Goal: Task Accomplishment & Management: Complete application form

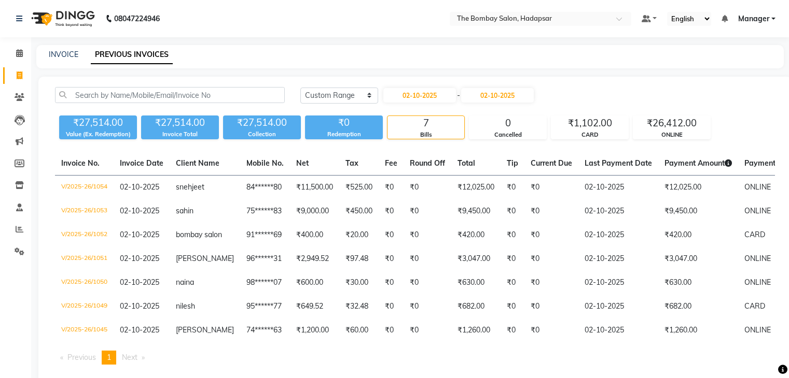
select select "range"
click at [66, 53] on div "INVOICE PREVIOUS INVOICES" at bounding box center [409, 56] width 747 height 23
click at [66, 53] on link "INVOICE" at bounding box center [64, 54] width 30 height 9
select select "8374"
select select "service"
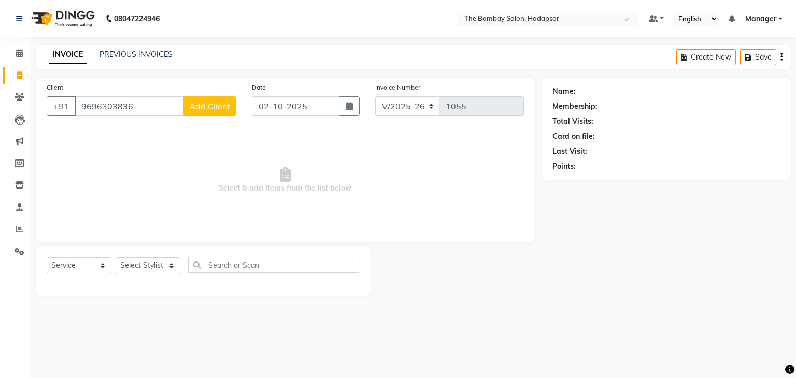
type input "9696303836"
click at [199, 119] on div "Client [PHONE_NUMBER] Add Client" at bounding box center [141, 103] width 205 height 43
click at [202, 108] on span "Add Client" at bounding box center [209, 106] width 41 height 10
select select "22"
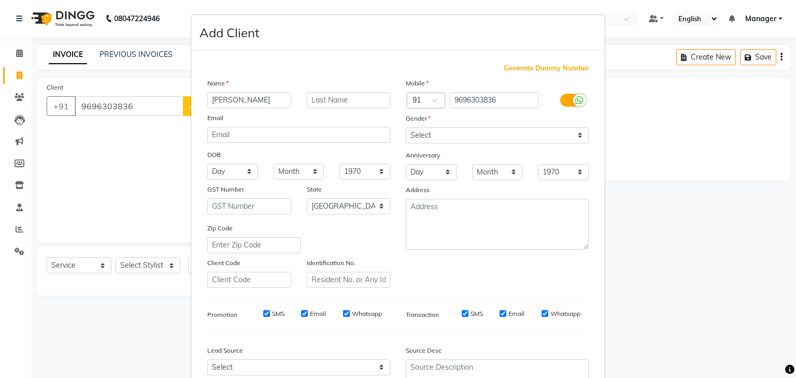
type input "[PERSON_NAME]"
click at [466, 133] on select "Select [DEMOGRAPHIC_DATA] [DEMOGRAPHIC_DATA] Other Prefer Not To Say" at bounding box center [497, 136] width 183 height 16
select select "[DEMOGRAPHIC_DATA]"
click at [406, 128] on select "Select [DEMOGRAPHIC_DATA] [DEMOGRAPHIC_DATA] Other Prefer Not To Say" at bounding box center [497, 136] width 183 height 16
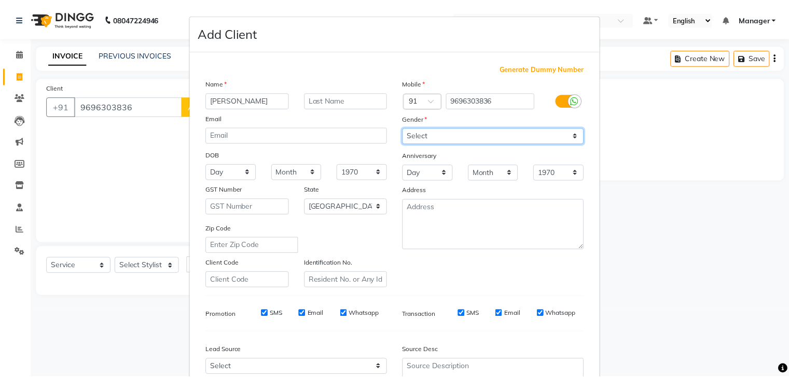
scroll to position [105, 0]
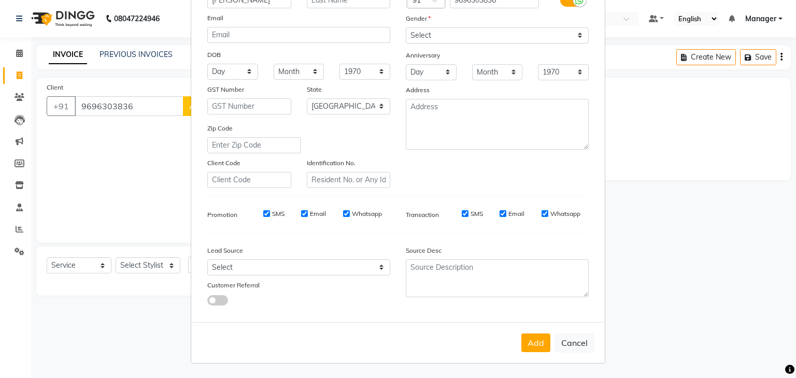
click at [529, 332] on div "Add Cancel" at bounding box center [398, 342] width 414 height 41
click at [532, 345] on button "Add" at bounding box center [536, 343] width 29 height 19
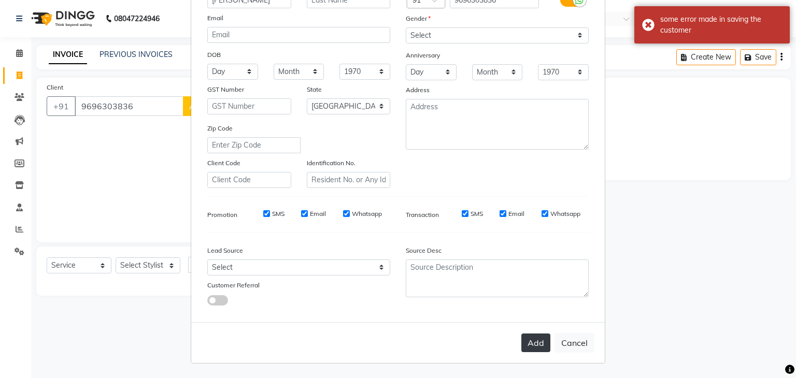
click at [541, 346] on button "Add" at bounding box center [536, 343] width 29 height 19
type input "96******36"
select select
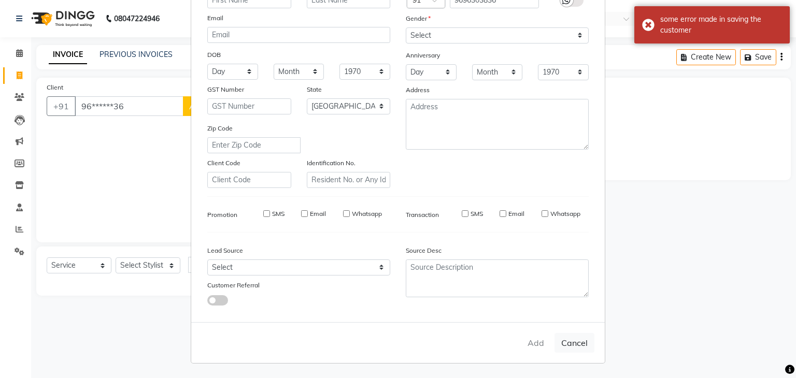
select select "null"
select select
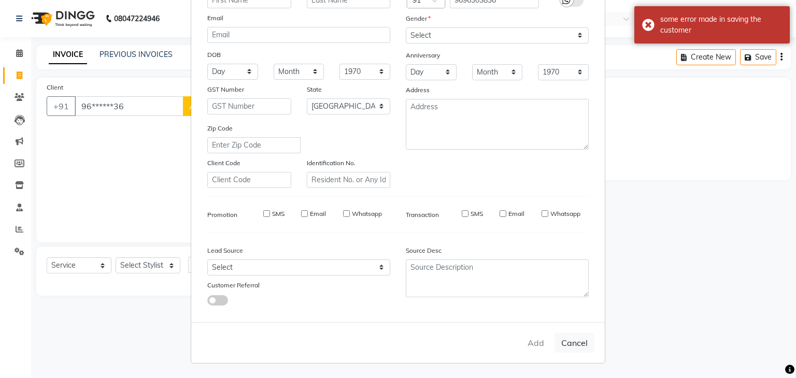
checkbox input "false"
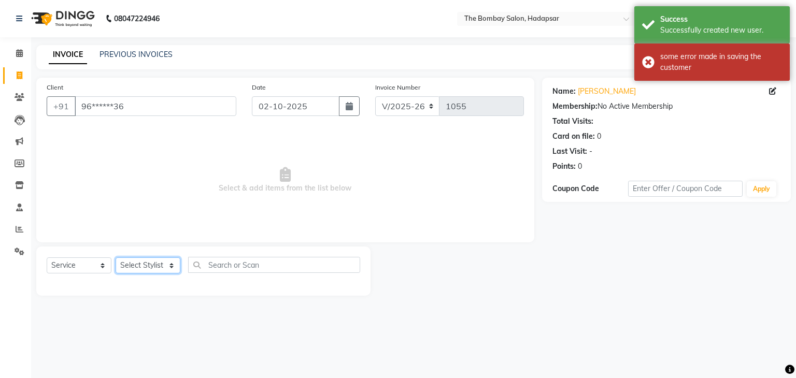
click at [165, 262] on select "Select Stylist [PERSON_NAME] hasn KASIF Manager [PERSON_NAME] MUKESH MUSARIK [P…" at bounding box center [148, 266] width 65 height 16
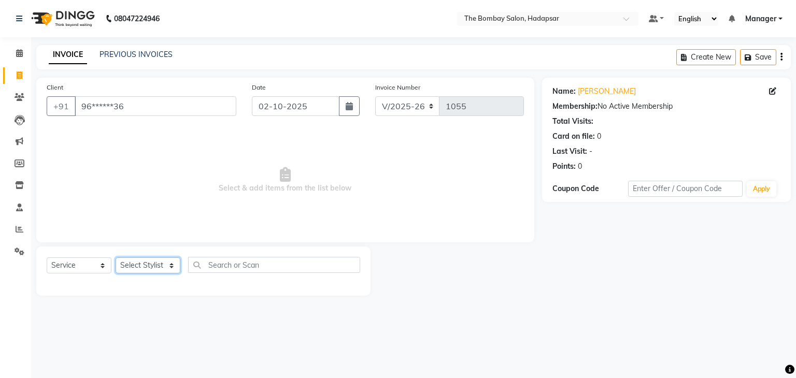
select select "85850"
click at [116, 258] on select "Select Stylist [PERSON_NAME] hasn KASIF Manager [PERSON_NAME] MUKESH MUSARIK [P…" at bounding box center [148, 266] width 65 height 16
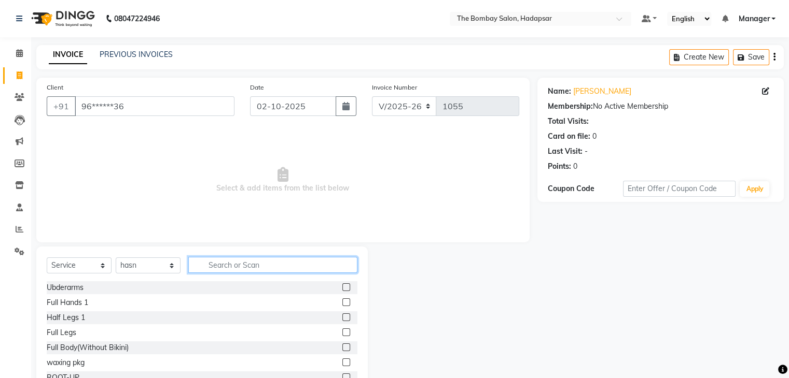
click at [278, 273] on input "text" at bounding box center [272, 265] width 169 height 16
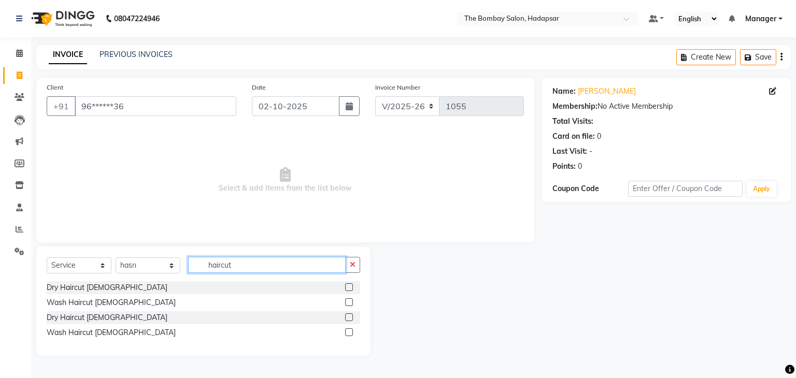
type input "haircut"
click at [346, 301] on label at bounding box center [349, 303] width 8 height 8
click at [346, 301] on input "checkbox" at bounding box center [348, 303] width 7 height 7
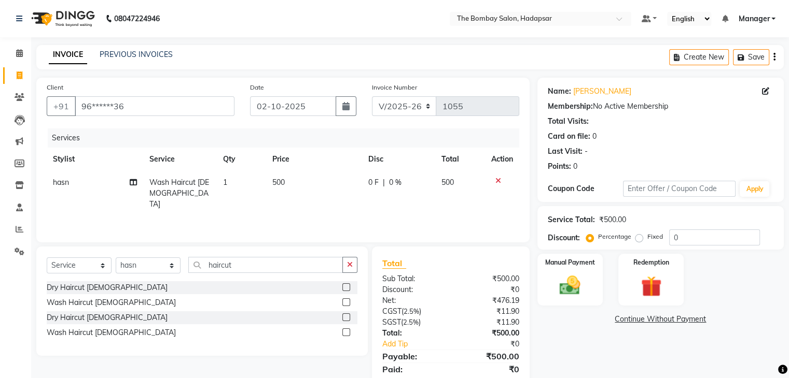
click at [346, 301] on label at bounding box center [346, 303] width 8 height 8
click at [346, 301] on input "checkbox" at bounding box center [345, 303] width 7 height 7
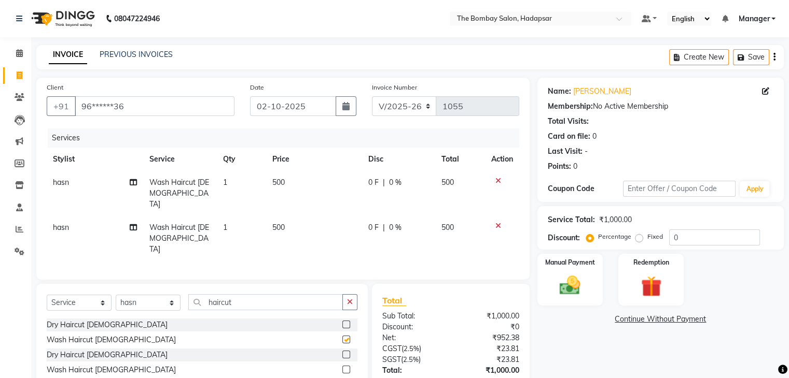
checkbox input "false"
click at [294, 178] on td "500" at bounding box center [314, 193] width 96 height 45
select select "85850"
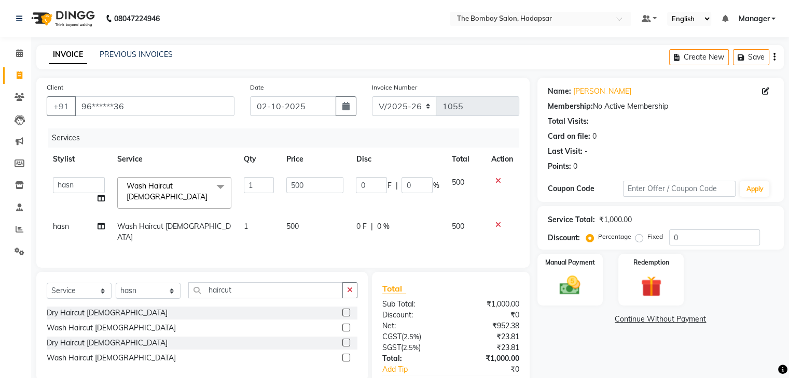
click at [294, 178] on input "500" at bounding box center [314, 185] width 57 height 16
type input "336"
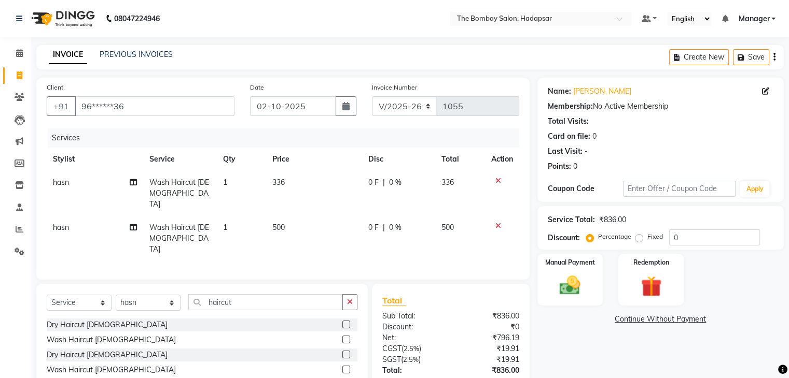
click at [301, 228] on td "500" at bounding box center [314, 238] width 96 height 45
select select "85850"
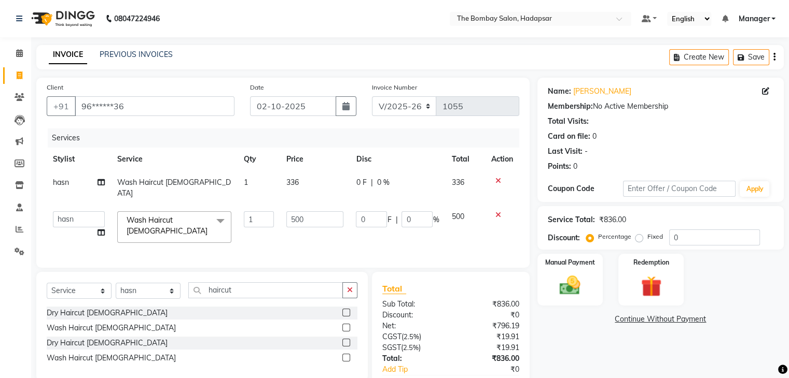
click at [301, 228] on td "500" at bounding box center [314, 227] width 69 height 44
click at [305, 218] on td "500" at bounding box center [314, 227] width 69 height 44
click at [309, 213] on input "500" at bounding box center [314, 220] width 57 height 16
type input "5"
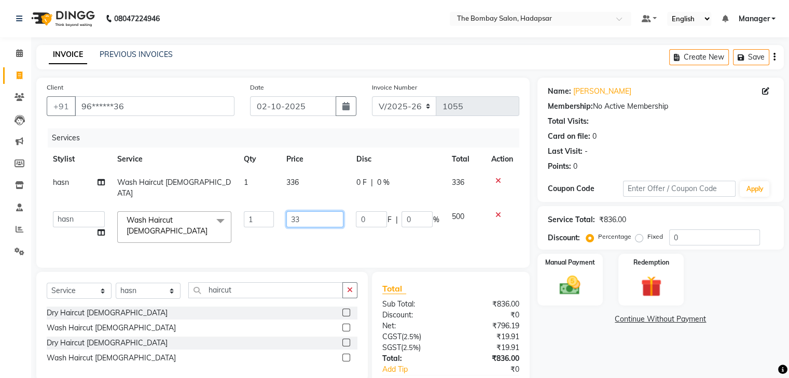
type input "336"
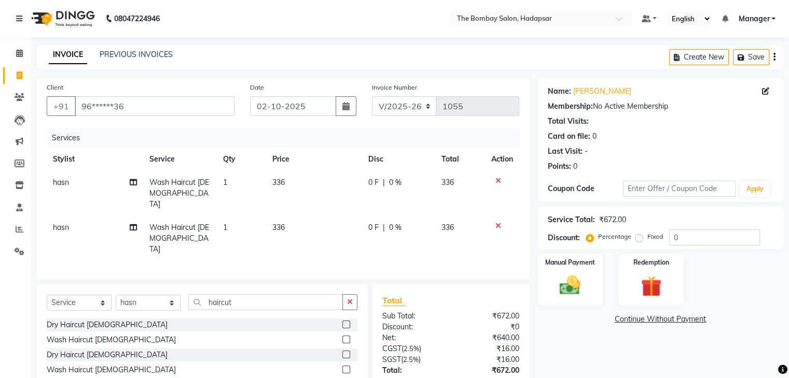
click at [317, 239] on div "Services Stylist Service Qty Price Disc Total Action hasn Wash Haircut [DEMOGRA…" at bounding box center [283, 199] width 472 height 141
click at [297, 296] on input "haircut" at bounding box center [265, 302] width 154 height 16
type input "h"
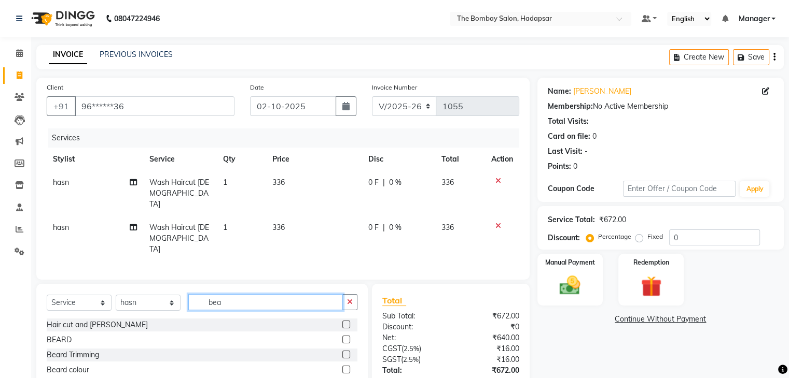
type input "bea"
click at [344, 336] on label at bounding box center [346, 340] width 8 height 8
click at [344, 337] on input "checkbox" at bounding box center [345, 340] width 7 height 7
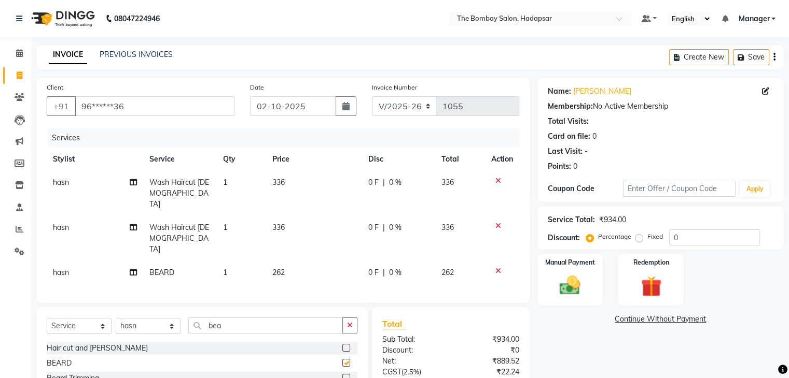
checkbox input "false"
click at [301, 261] on td "262" at bounding box center [314, 272] width 96 height 23
select select "85850"
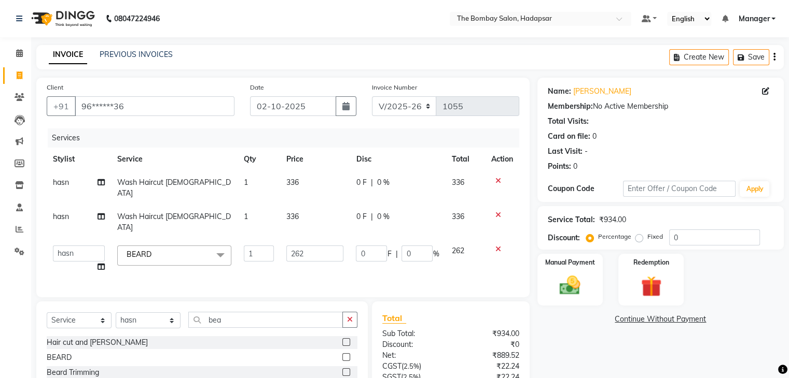
click at [301, 251] on td "262" at bounding box center [314, 259] width 69 height 39
click at [319, 246] on input "262" at bounding box center [314, 254] width 57 height 16
type input "210"
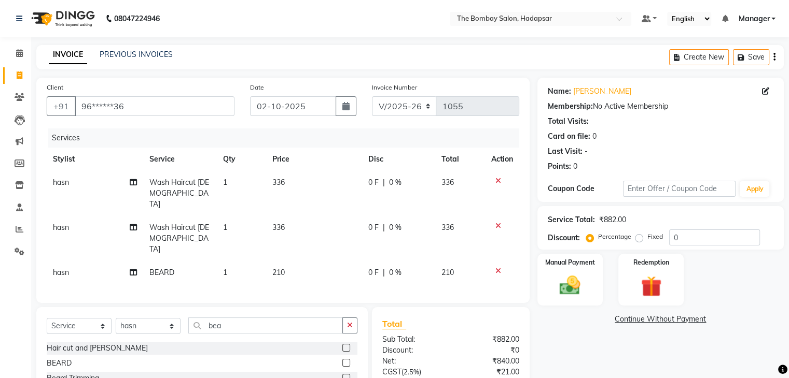
click at [336, 261] on td "210" at bounding box center [314, 272] width 96 height 23
select select "85850"
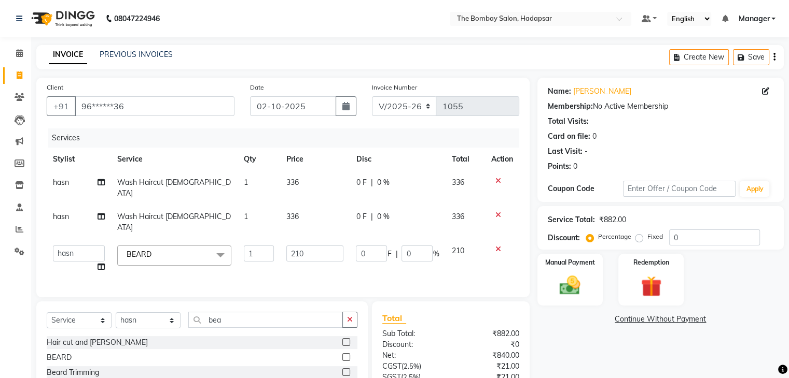
scroll to position [78, 0]
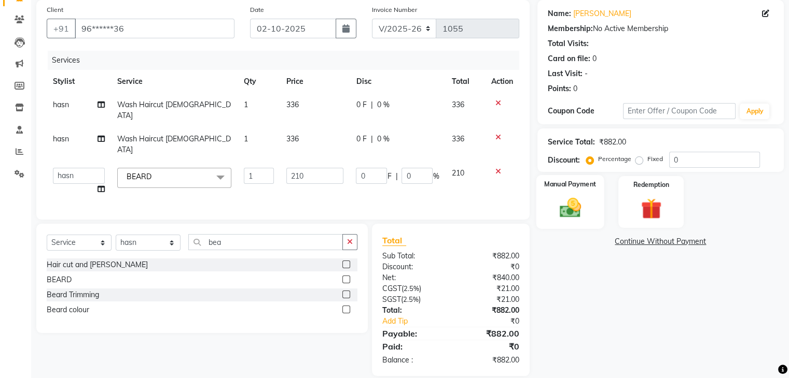
click at [566, 213] on img at bounding box center [569, 208] width 35 height 25
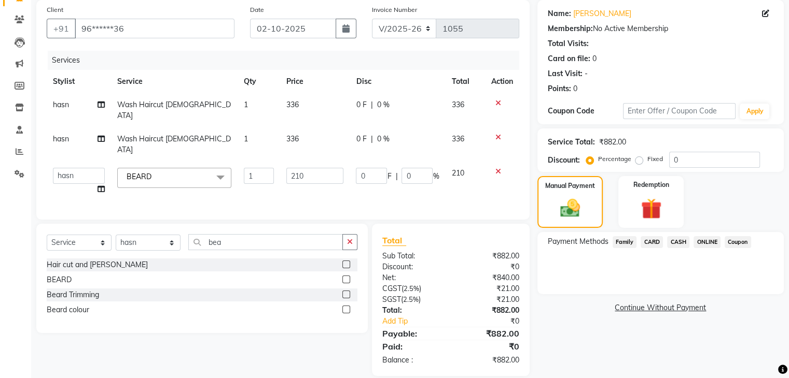
click at [698, 236] on span "ONLINE" at bounding box center [706, 242] width 27 height 12
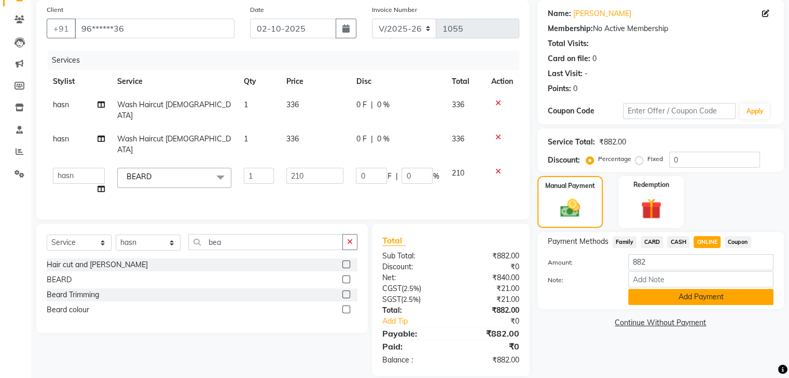
click at [694, 303] on button "Add Payment" at bounding box center [700, 297] width 145 height 16
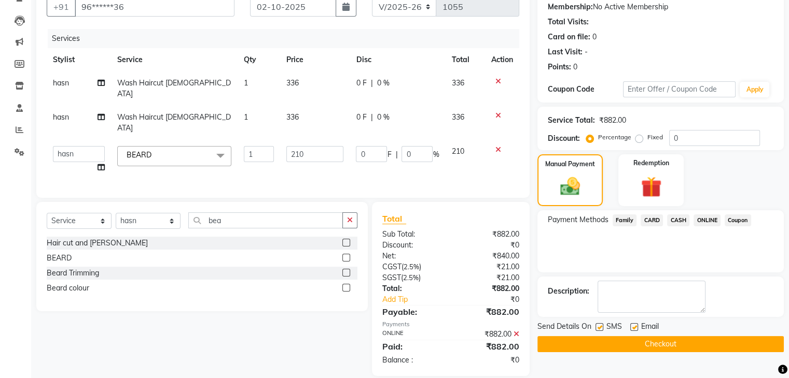
scroll to position [99, 0]
click at [685, 337] on button "Checkout" at bounding box center [660, 345] width 246 height 16
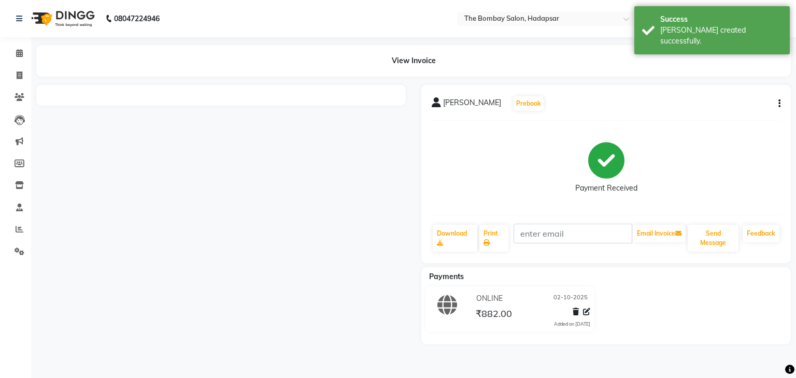
click at [685, 337] on div "08047224946 Select Location × The Bombay Salon, Hadapsar Default Panel My Panel…" at bounding box center [398, 189] width 796 height 378
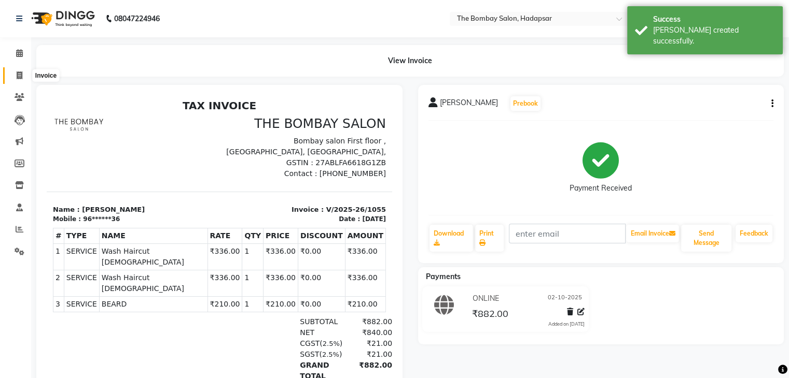
click at [17, 80] on span at bounding box center [19, 76] width 18 height 12
select select "8374"
select select "service"
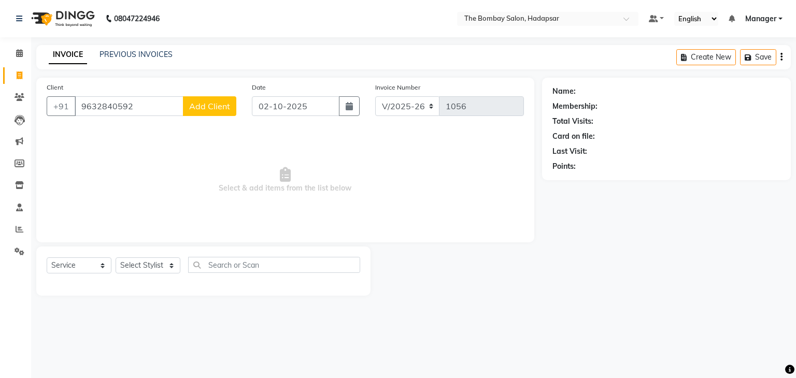
type input "9632840592"
click at [204, 105] on span "Add Client" at bounding box center [209, 106] width 41 height 10
select select "22"
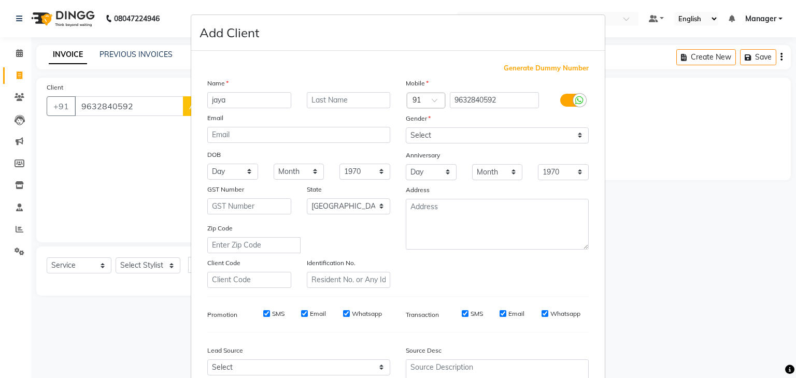
type input "jaya"
click at [446, 132] on select "Select [DEMOGRAPHIC_DATA] [DEMOGRAPHIC_DATA] Other Prefer Not To Say" at bounding box center [497, 136] width 183 height 16
select select "[DEMOGRAPHIC_DATA]"
click at [406, 128] on select "Select [DEMOGRAPHIC_DATA] [DEMOGRAPHIC_DATA] Other Prefer Not To Say" at bounding box center [497, 136] width 183 height 16
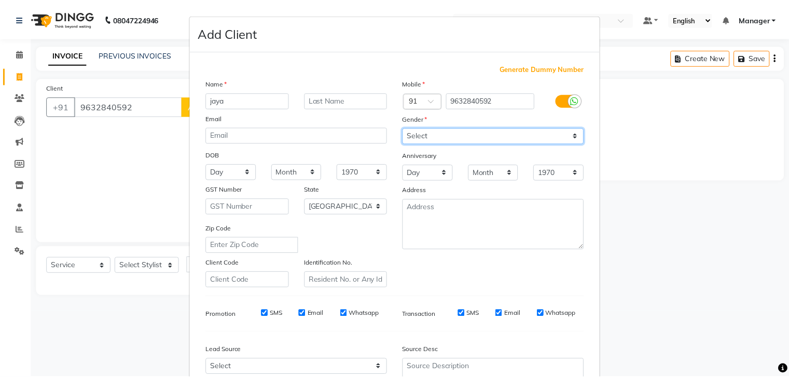
scroll to position [105, 0]
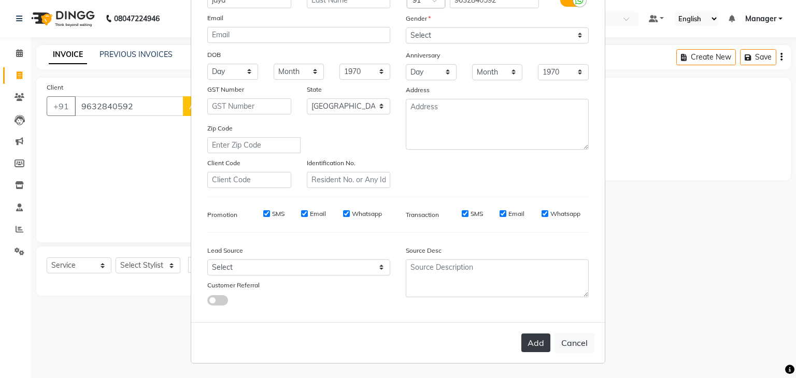
click at [530, 343] on button "Add" at bounding box center [536, 343] width 29 height 19
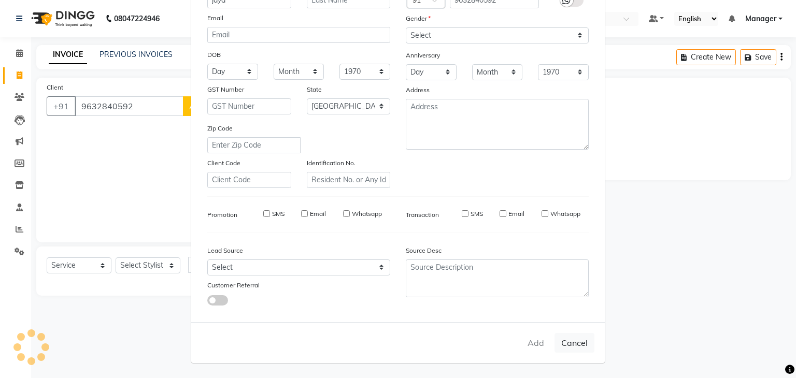
type input "96******92"
select select
select select "null"
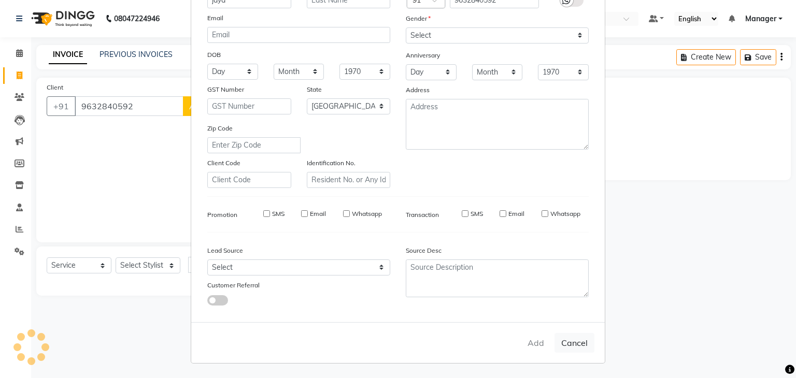
select select
checkbox input "false"
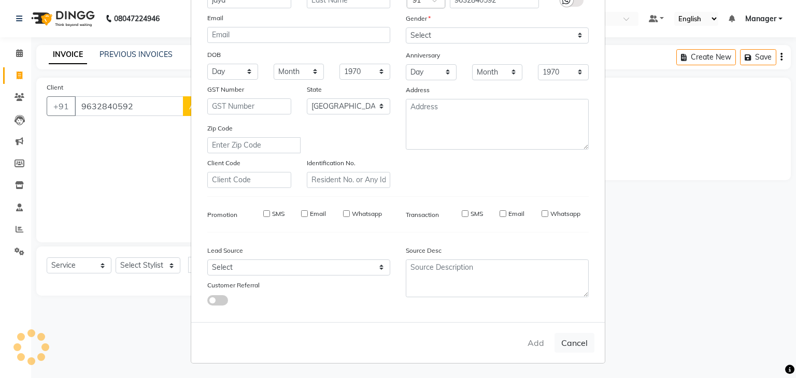
checkbox input "false"
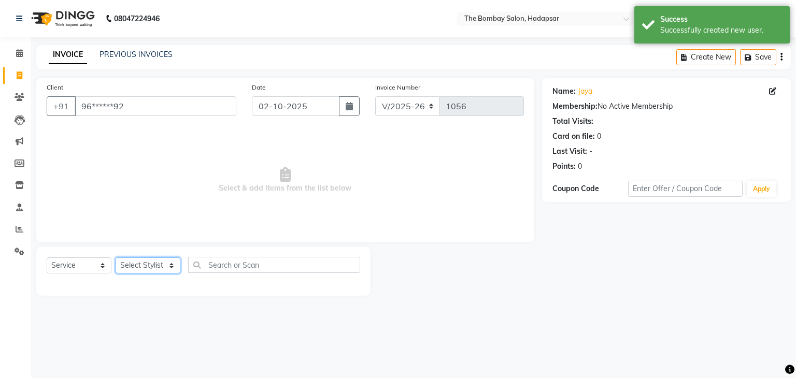
click at [153, 274] on select "Select Stylist [PERSON_NAME] hasn KASIF Manager [PERSON_NAME] MUKESH MUSARIK [P…" at bounding box center [148, 266] width 65 height 16
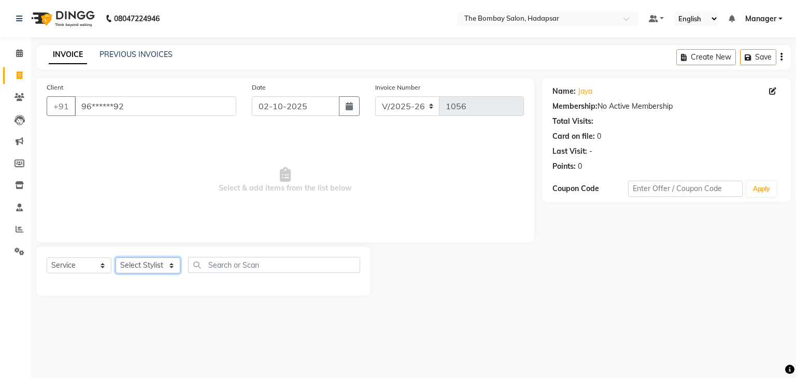
select select "83192"
click at [116, 258] on select "Select Stylist [PERSON_NAME] hasn KASIF Manager [PERSON_NAME] MUKESH MUSARIK [P…" at bounding box center [148, 266] width 65 height 16
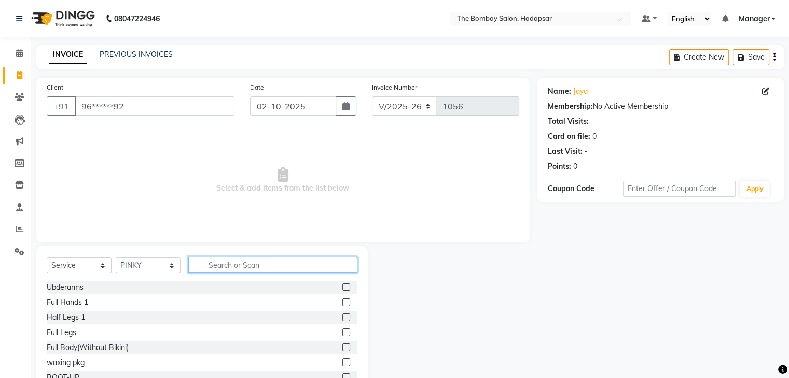
click at [233, 264] on input "text" at bounding box center [272, 265] width 169 height 16
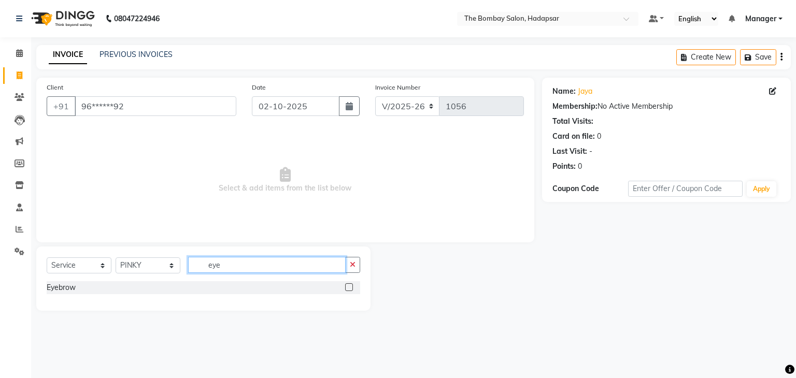
type input "eye"
click at [350, 285] on label at bounding box center [349, 288] width 8 height 8
click at [350, 285] on input "checkbox" at bounding box center [348, 288] width 7 height 7
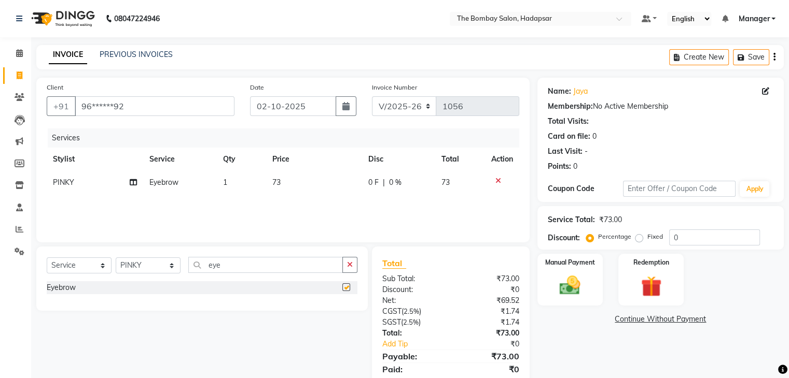
checkbox input "false"
click at [311, 179] on td "73" at bounding box center [314, 182] width 96 height 23
select select "83192"
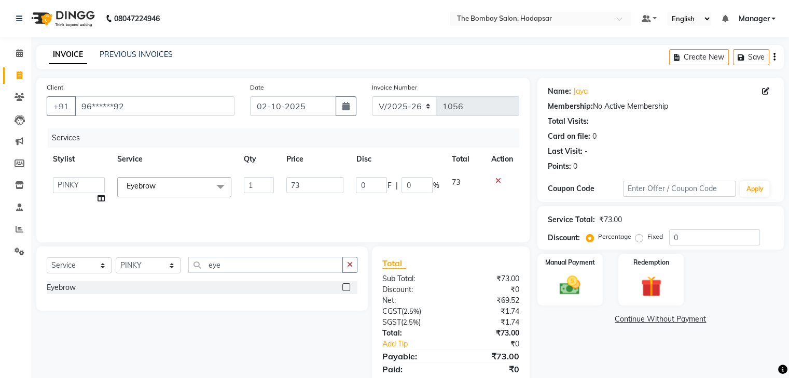
click at [311, 179] on input "73" at bounding box center [314, 185] width 57 height 16
type input "200"
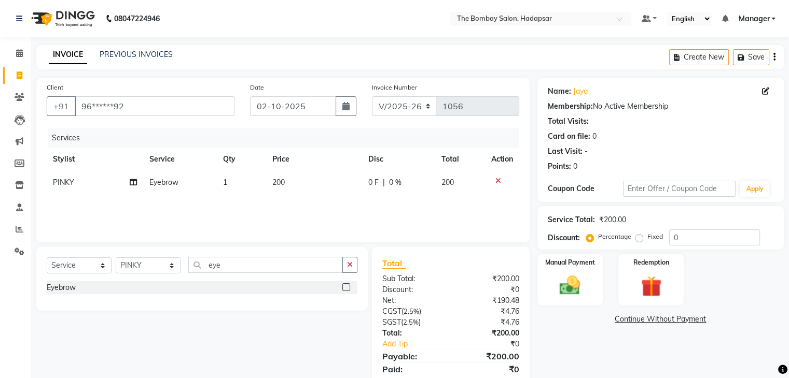
click at [315, 218] on div "Services Stylist Service Qty Price Disc Total Action PINKY Eyebrow 1 200 0 F | …" at bounding box center [283, 181] width 472 height 104
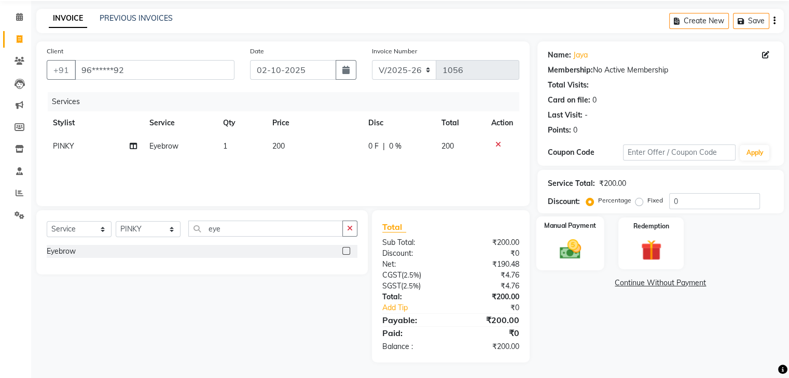
click at [576, 252] on img at bounding box center [569, 249] width 35 height 25
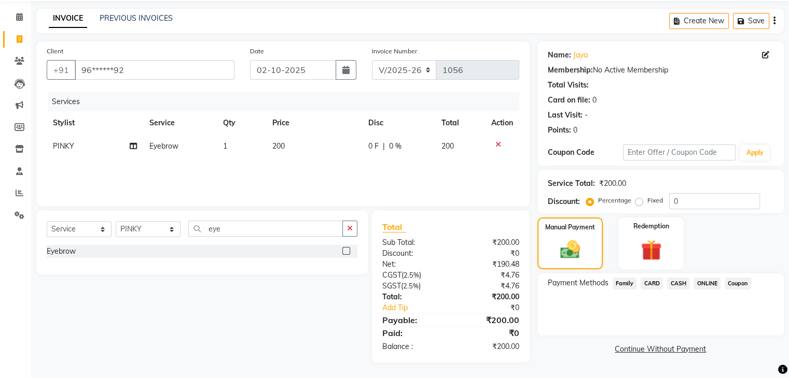
click at [654, 282] on span "CARD" at bounding box center [651, 284] width 22 height 12
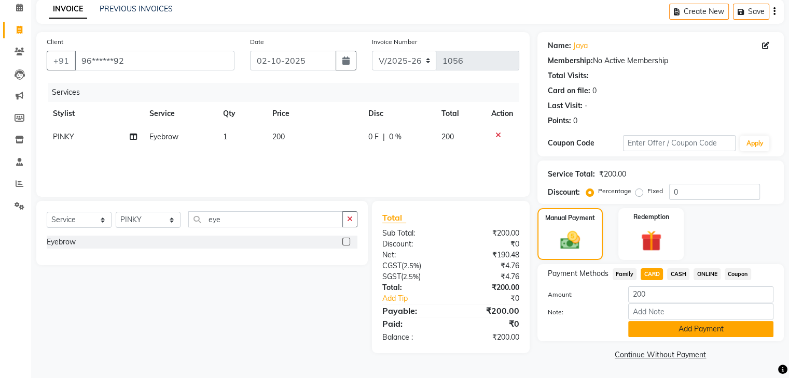
click at [671, 331] on button "Add Payment" at bounding box center [700, 329] width 145 height 16
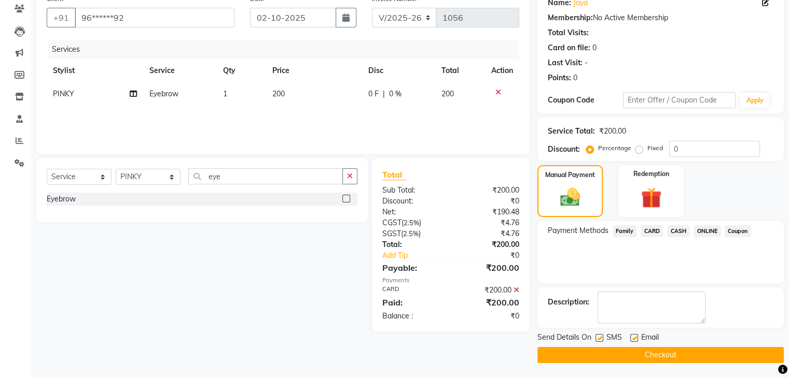
click at [664, 361] on button "Checkout" at bounding box center [660, 355] width 246 height 16
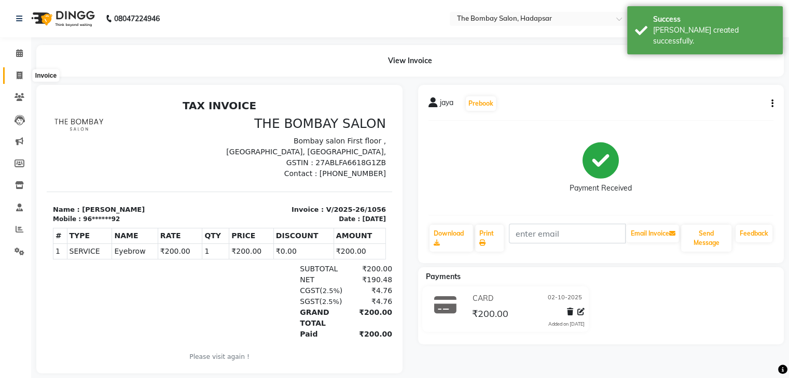
click at [21, 72] on icon at bounding box center [20, 76] width 6 height 8
select select "service"
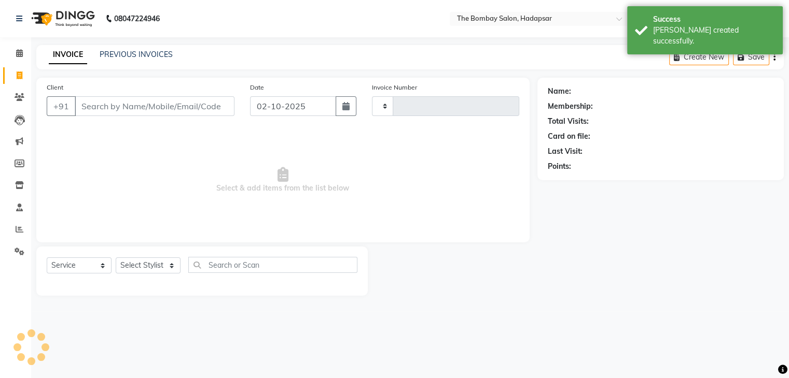
type input "1057"
select select "8374"
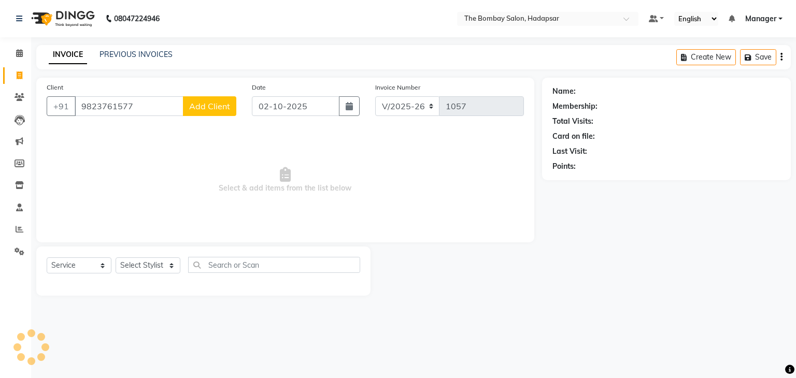
type input "9823761577"
click at [203, 109] on span "Add Client" at bounding box center [209, 106] width 41 height 10
select select "22"
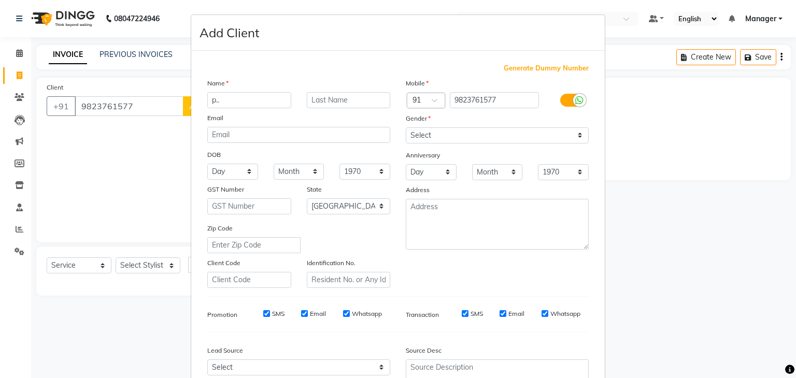
type input "p.."
drag, startPoint x: 449, startPoint y: 133, endPoint x: 440, endPoint y: 167, distance: 35.6
click at [440, 167] on div "Mobile Country Code × 91 9823761577 Gender Select [DEMOGRAPHIC_DATA] [DEMOGRAPH…" at bounding box center [497, 183] width 199 height 210
select select "[DEMOGRAPHIC_DATA]"
click at [406, 128] on select "Select [DEMOGRAPHIC_DATA] [DEMOGRAPHIC_DATA] Other Prefer Not To Say" at bounding box center [497, 136] width 183 height 16
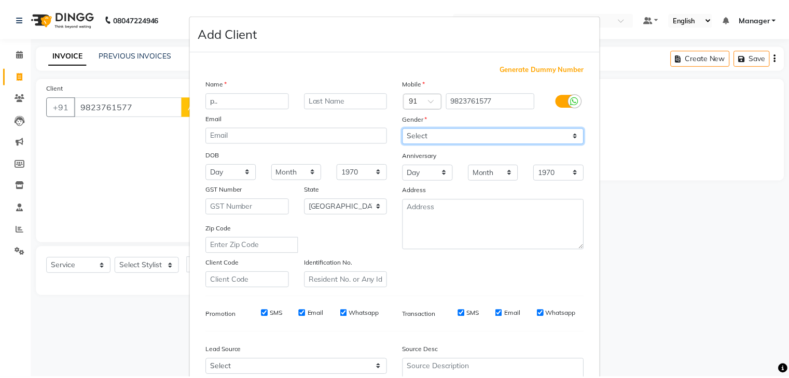
scroll to position [105, 0]
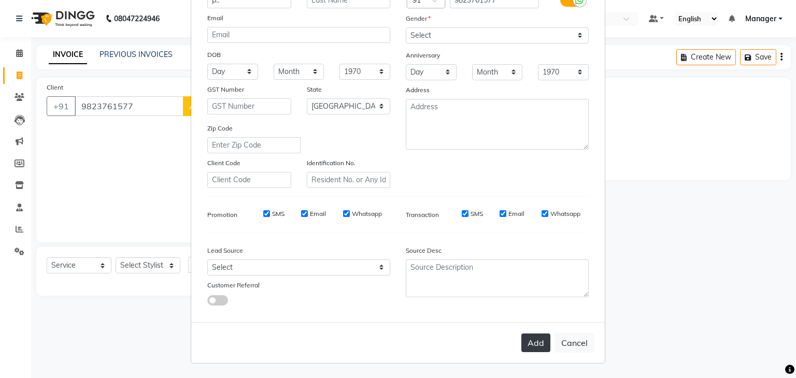
click at [529, 336] on button "Add" at bounding box center [536, 343] width 29 height 19
type input "98******77"
select select
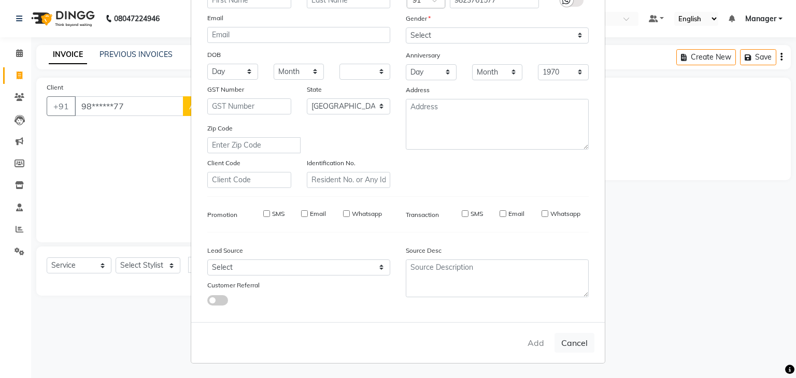
select select "null"
select select
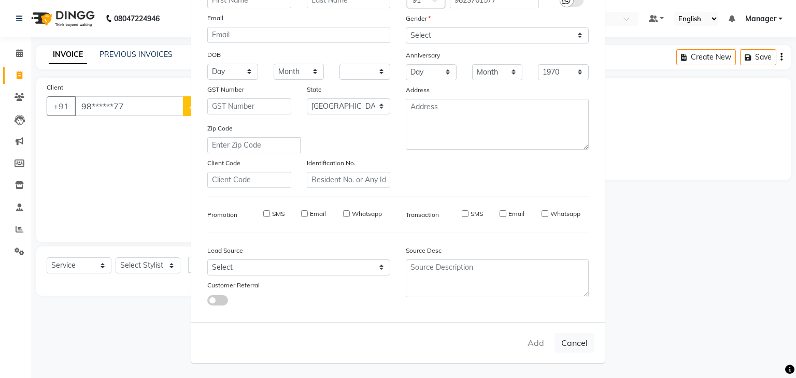
checkbox input "false"
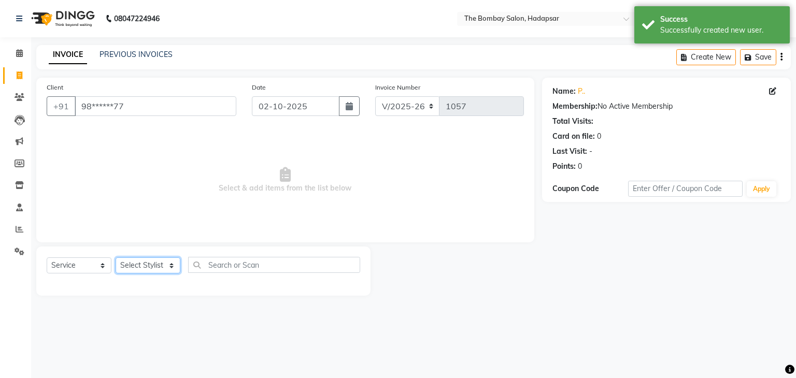
click at [136, 265] on select "Select Stylist [PERSON_NAME] hasn KASIF Manager [PERSON_NAME] MUKESH MUSARIK [P…" at bounding box center [148, 266] width 65 height 16
select select "93544"
click at [116, 258] on select "Select Stylist [PERSON_NAME] hasn KASIF Manager [PERSON_NAME] MUKESH MUSARIK [P…" at bounding box center [148, 266] width 65 height 16
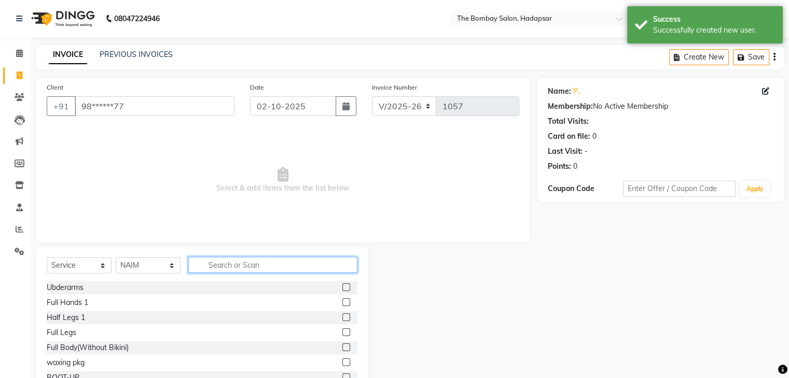
click at [225, 264] on input "text" at bounding box center [272, 265] width 169 height 16
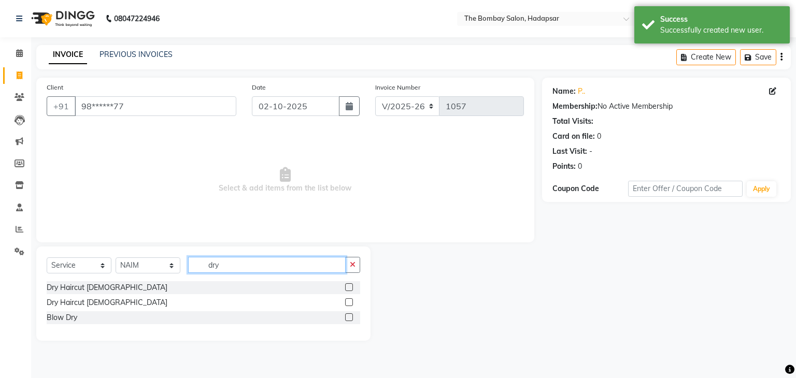
type input "dry"
click at [349, 287] on label at bounding box center [349, 288] width 8 height 8
click at [349, 287] on input "checkbox" at bounding box center [348, 288] width 7 height 7
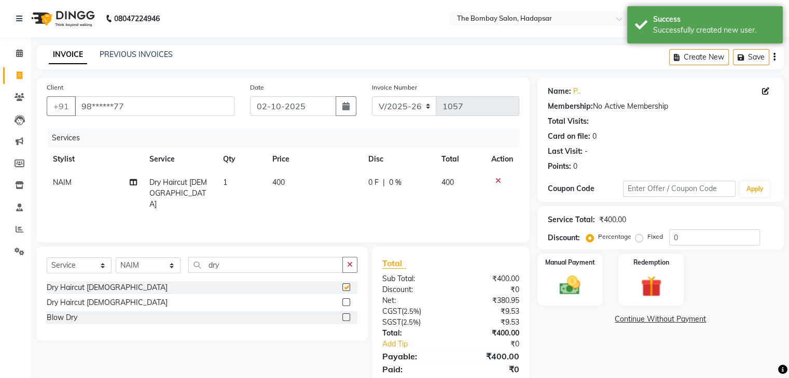
checkbox input "false"
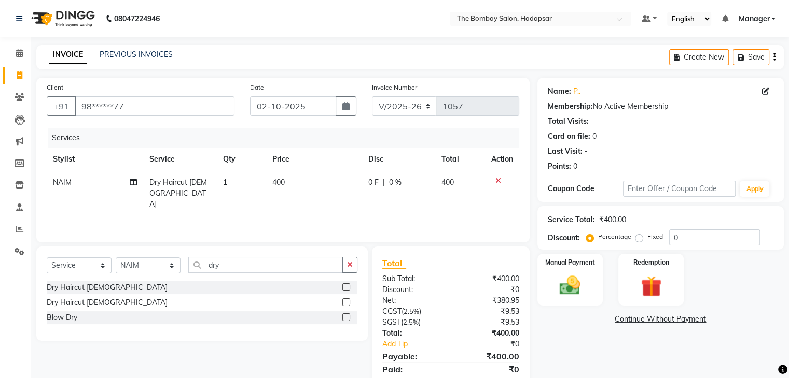
click at [154, 258] on div "Select Service Product Membership Package Voucher Prepaid Gift Card Select Styl…" at bounding box center [202, 269] width 311 height 24
click at [157, 260] on select "Select Stylist [PERSON_NAME] hasn KASIF Manager [PERSON_NAME] MUKESH MUSARIK [P…" at bounding box center [148, 266] width 65 height 16
select select "88044"
click at [116, 258] on select "Select Stylist [PERSON_NAME] hasn KASIF Manager [PERSON_NAME] MUKESH MUSARIK [P…" at bounding box center [148, 266] width 65 height 16
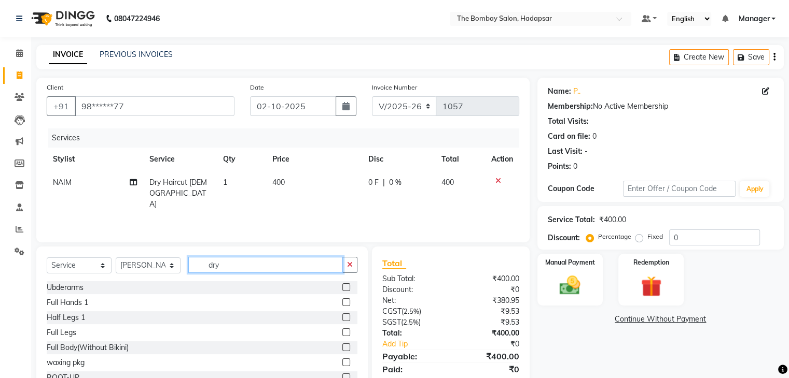
click at [230, 260] on input "dry" at bounding box center [265, 265] width 154 height 16
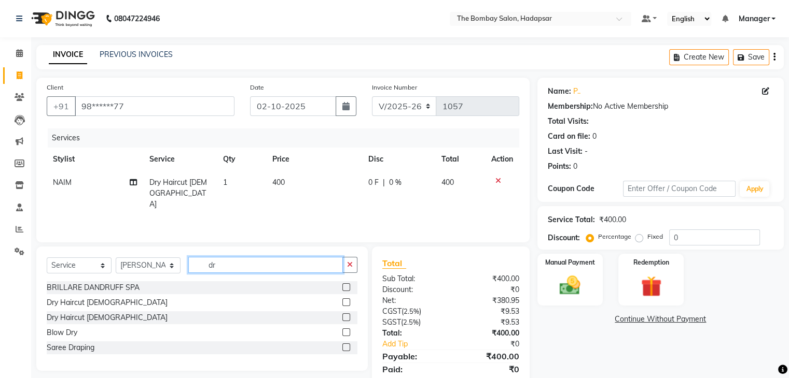
type input "d"
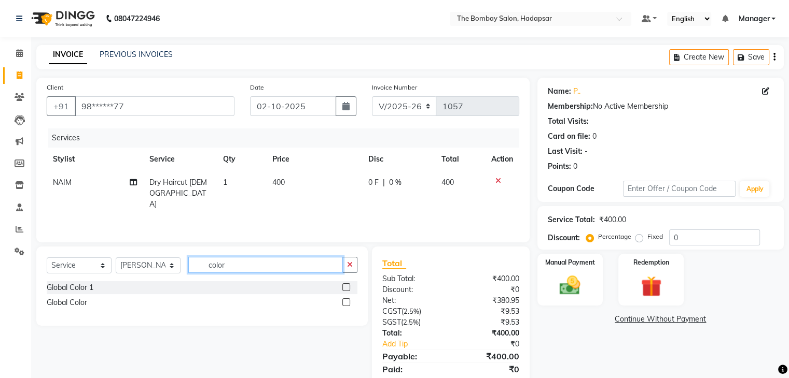
type input "color"
click at [345, 285] on label at bounding box center [346, 288] width 8 height 8
click at [345, 285] on input "checkbox" at bounding box center [345, 288] width 7 height 7
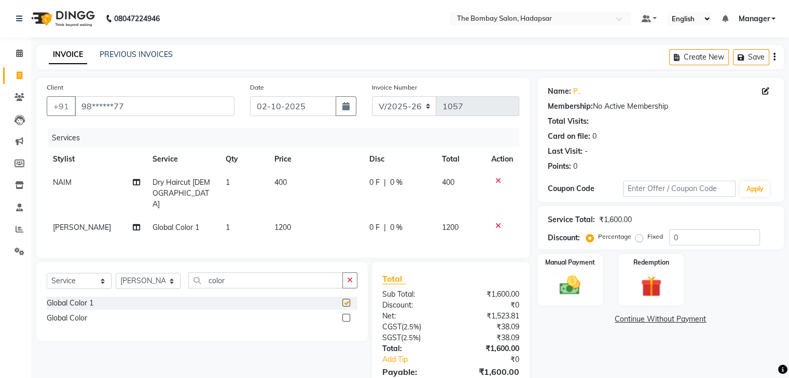
checkbox input "false"
click at [151, 273] on select "Select Stylist [PERSON_NAME] hasn KASIF Manager [PERSON_NAME] MUKESH MUSARIK [P…" at bounding box center [148, 281] width 65 height 16
select select "84977"
click at [116, 273] on select "Select Stylist [PERSON_NAME] hasn KASIF Manager [PERSON_NAME] MUKESH MUSARIK [P…" at bounding box center [148, 281] width 65 height 16
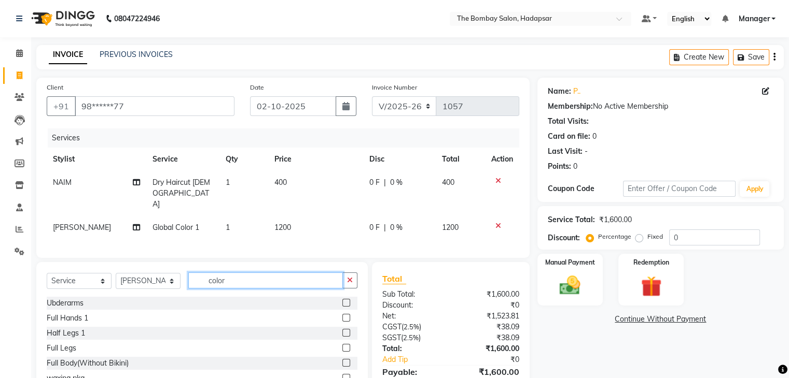
click at [232, 273] on input "color" at bounding box center [265, 281] width 154 height 16
type input "c"
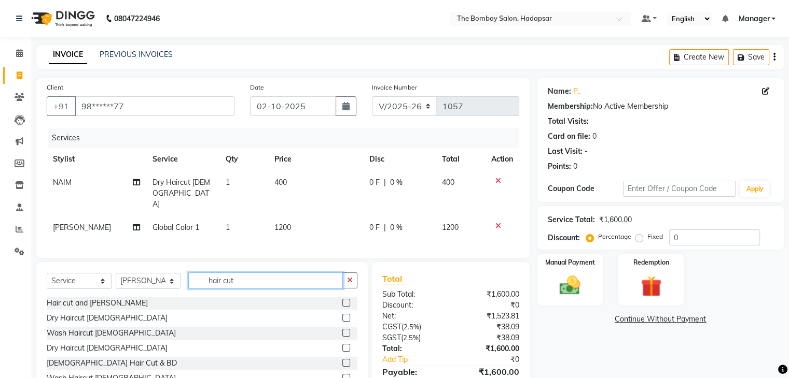
type input "hair cut"
click at [342, 329] on label at bounding box center [346, 333] width 8 height 8
click at [342, 330] on input "checkbox" at bounding box center [345, 333] width 7 height 7
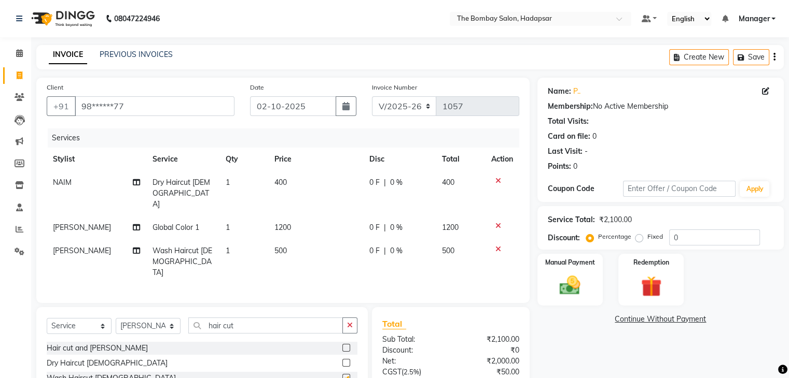
checkbox input "false"
click at [295, 240] on td "500" at bounding box center [315, 262] width 95 height 45
select select "84977"
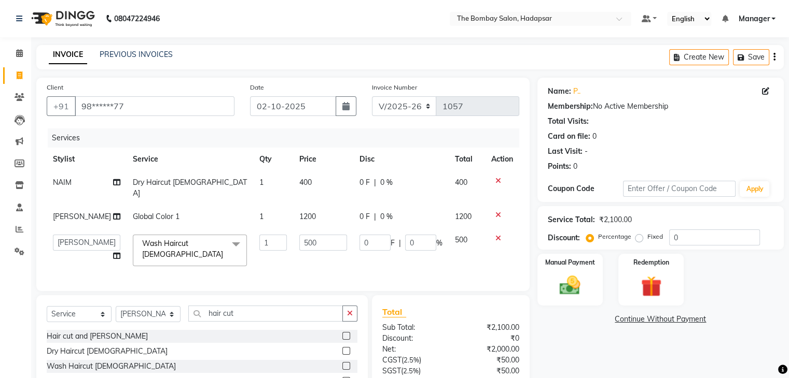
click at [299, 235] on input "500" at bounding box center [323, 243] width 48 height 16
type input "420"
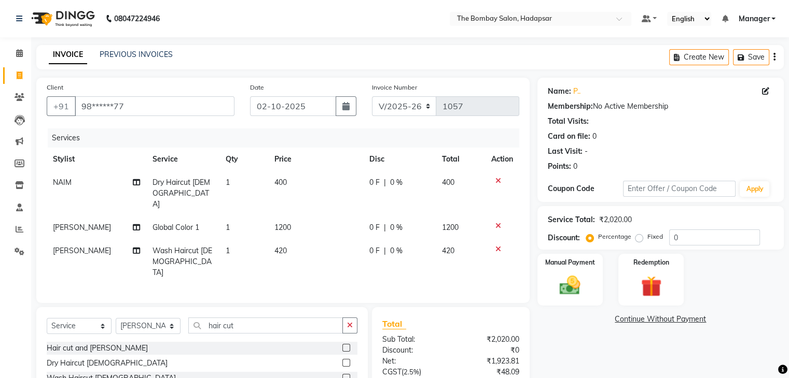
click at [318, 187] on td "400" at bounding box center [315, 193] width 95 height 45
select select "93544"
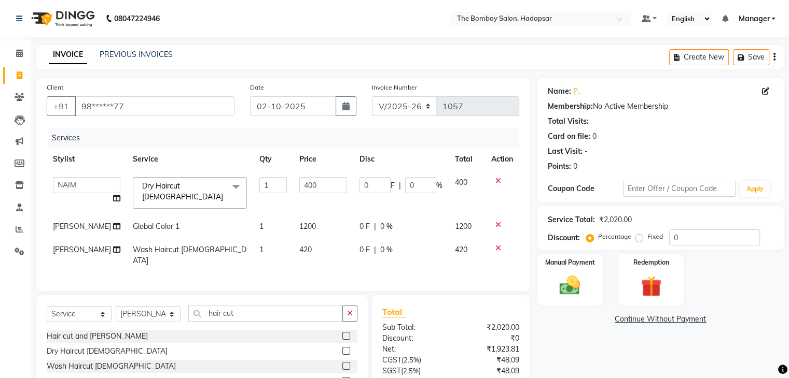
click at [318, 187] on input "400" at bounding box center [323, 185] width 48 height 16
type input "420"
click at [336, 215] on td "1200" at bounding box center [323, 226] width 60 height 23
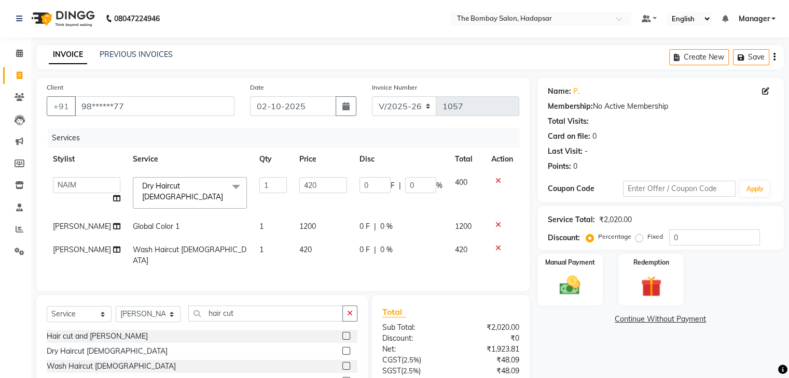
select select "88044"
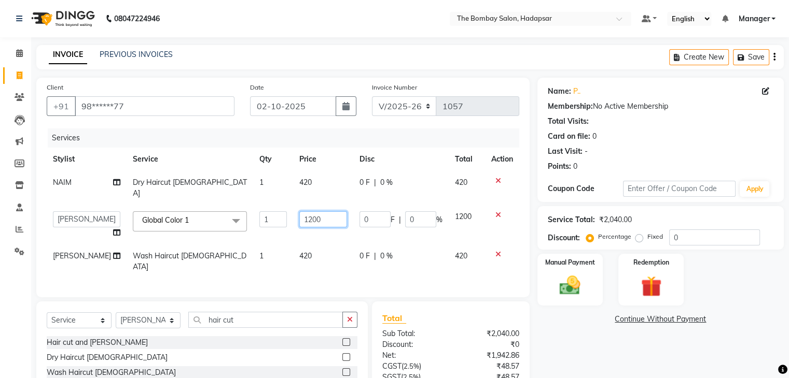
click at [330, 212] on input "1200" at bounding box center [323, 220] width 48 height 16
type input "1"
type input "1050"
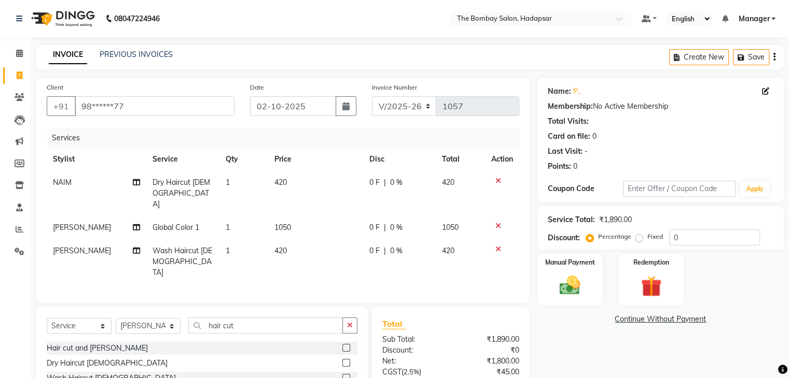
click at [353, 230] on tbody "NAIM Dry Haircut [DEMOGRAPHIC_DATA] 1 420 0 F | 0 % 420 RASHID Global Color 1 1…" at bounding box center [283, 228] width 472 height 114
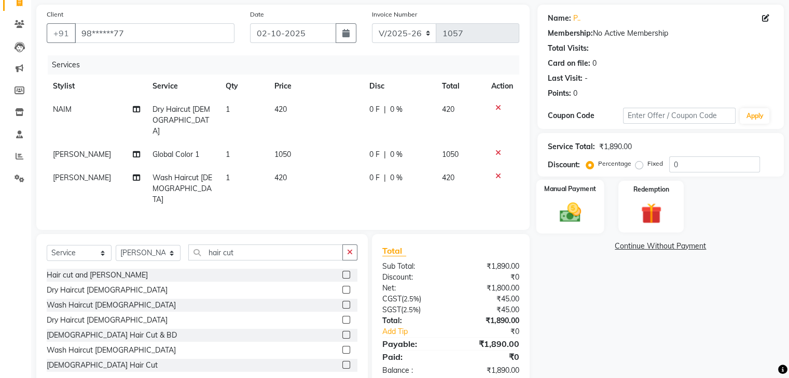
click at [572, 212] on img at bounding box center [569, 213] width 35 height 25
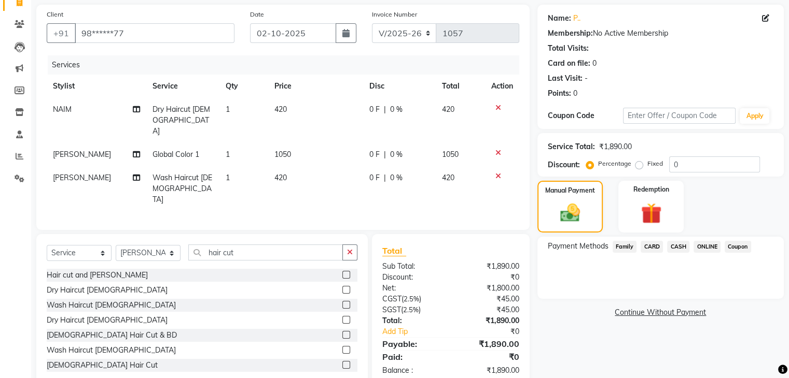
click at [706, 243] on span "ONLINE" at bounding box center [706, 247] width 27 height 12
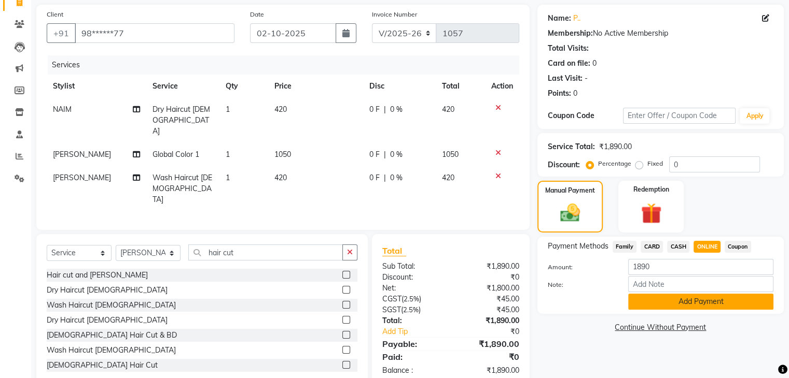
click at [700, 299] on button "Add Payment" at bounding box center [700, 302] width 145 height 16
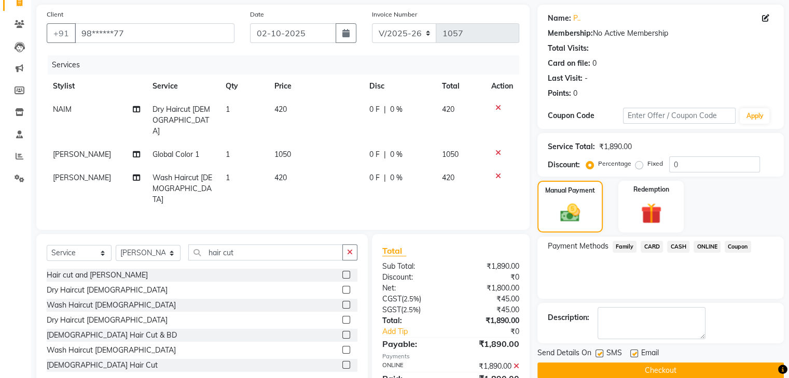
scroll to position [94, 0]
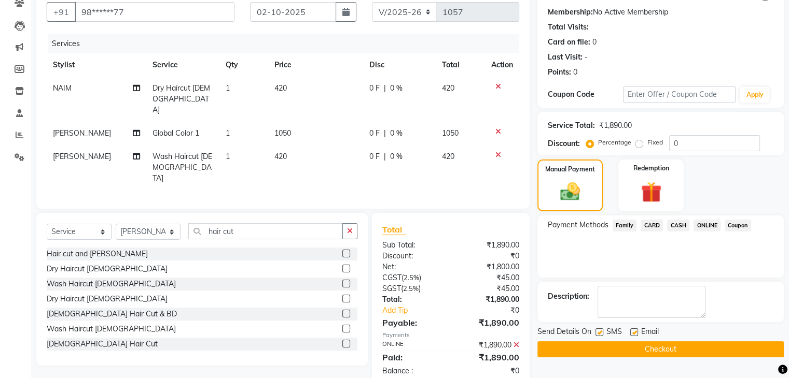
click at [688, 347] on button "Checkout" at bounding box center [660, 350] width 246 height 16
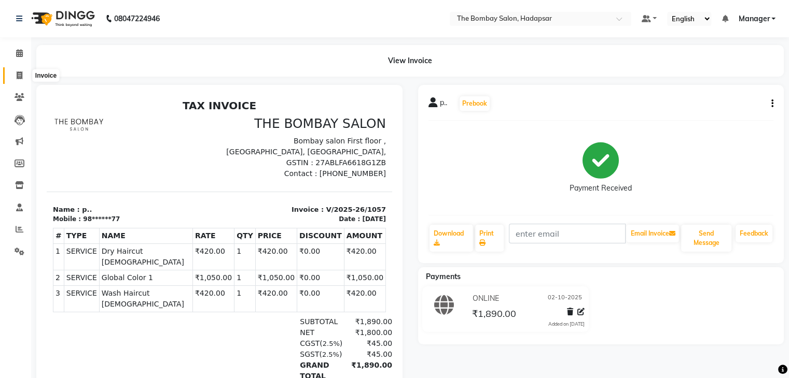
click at [19, 77] on icon at bounding box center [20, 76] width 6 height 8
select select "service"
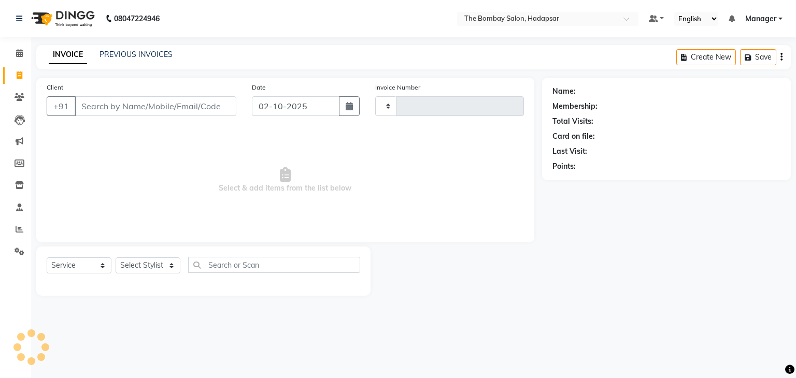
type input "1058"
select select "8374"
